Goal: Task Accomplishment & Management: Complete application form

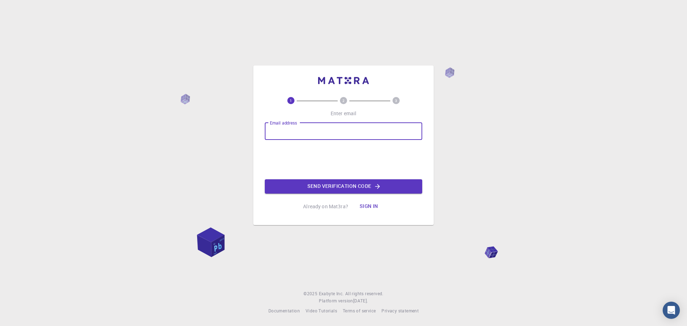
click at [280, 131] on input "Email address" at bounding box center [343, 131] width 157 height 17
type input "icotra@gmail.com"
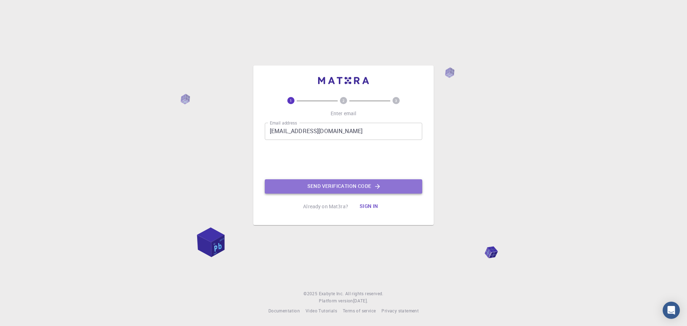
click at [333, 184] on button "Send verification code" at bounding box center [343, 186] width 157 height 14
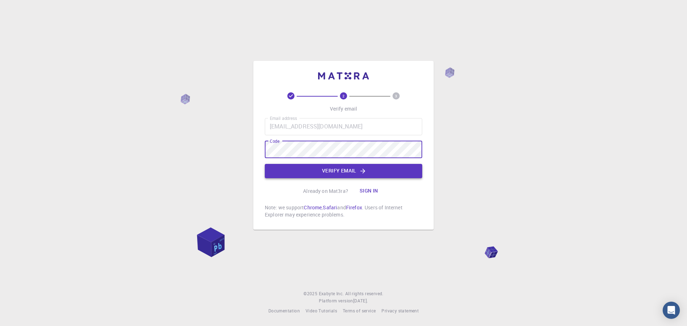
click at [340, 165] on button "Verify email" at bounding box center [343, 171] width 157 height 14
